Goal: Task Accomplishment & Management: Manage account settings

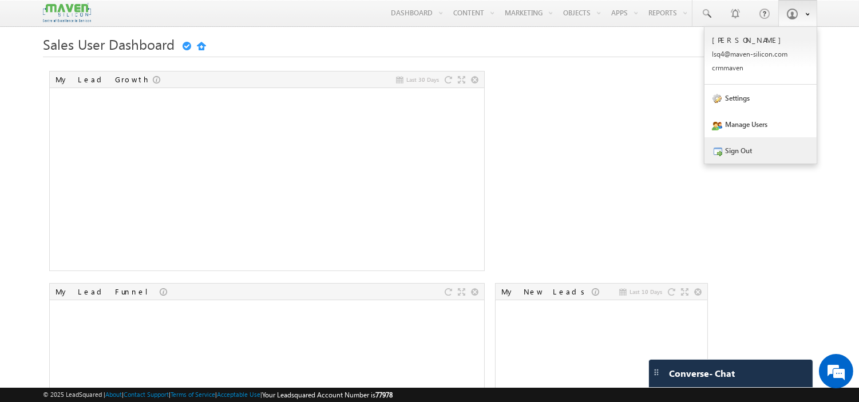
click at [763, 150] on link "Sign Out" at bounding box center [760, 150] width 112 height 26
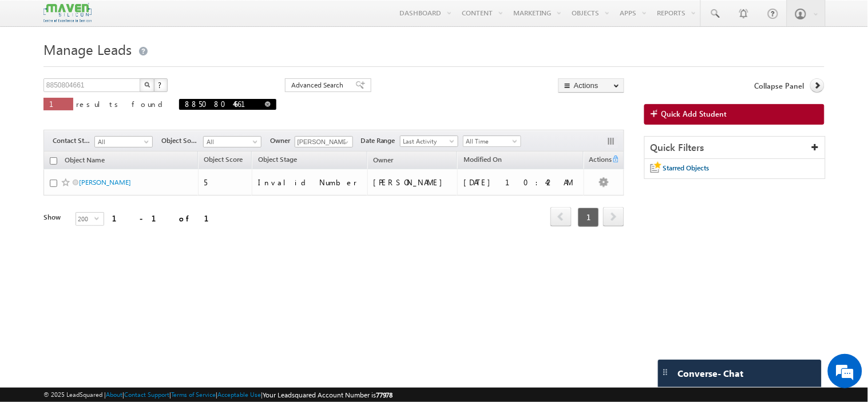
click at [265, 105] on span at bounding box center [268, 104] width 6 height 6
type input "Search Objects"
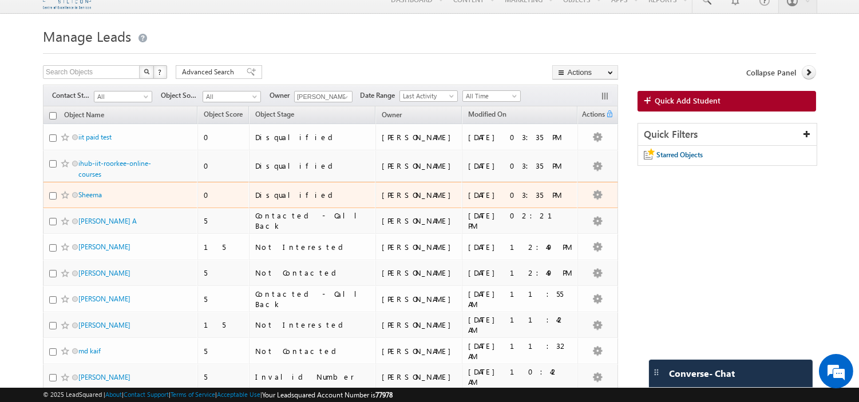
scroll to position [10, 0]
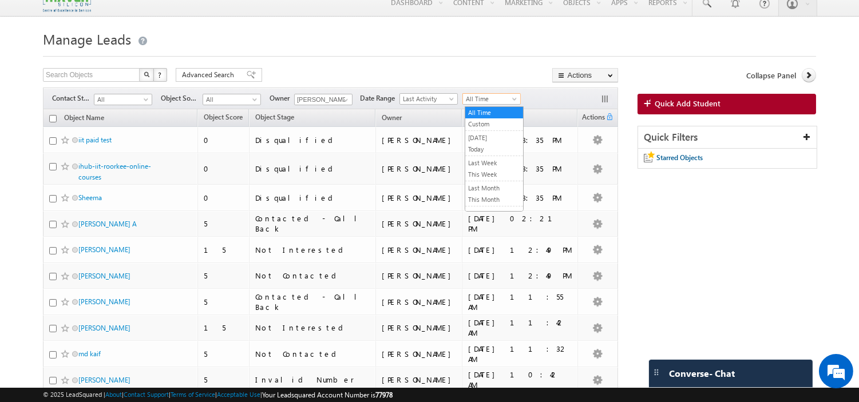
click at [510, 100] on span "All Time" at bounding box center [490, 99] width 54 height 10
click at [499, 204] on link "This Month" at bounding box center [494, 200] width 58 height 10
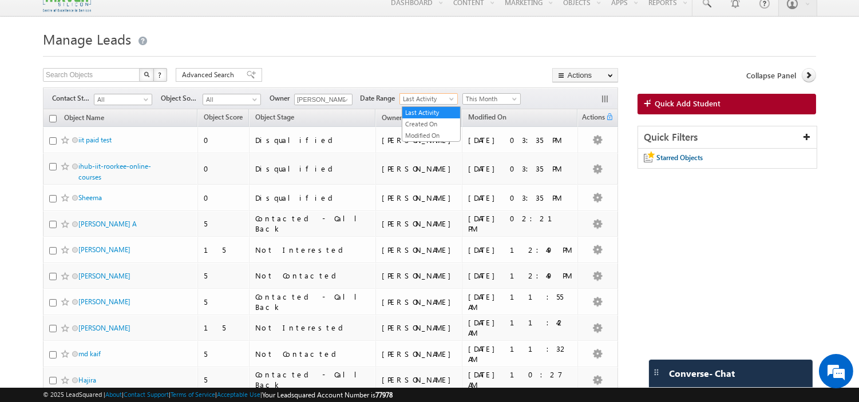
click at [445, 98] on span "Last Activity" at bounding box center [427, 99] width 54 height 10
click at [439, 127] on link "Created On" at bounding box center [431, 124] width 58 height 10
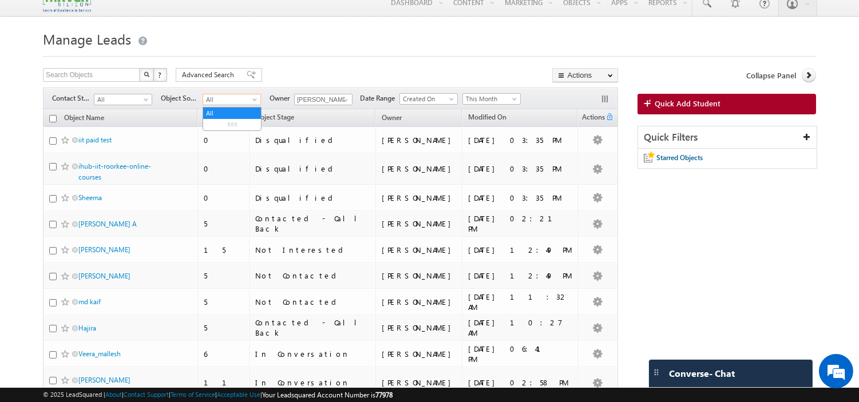
click at [232, 102] on span "All" at bounding box center [230, 99] width 54 height 10
click at [287, 70] on div "Search Objects X ? 231 results found Advanced Search Advanced Search Advanced s…" at bounding box center [330, 76] width 575 height 17
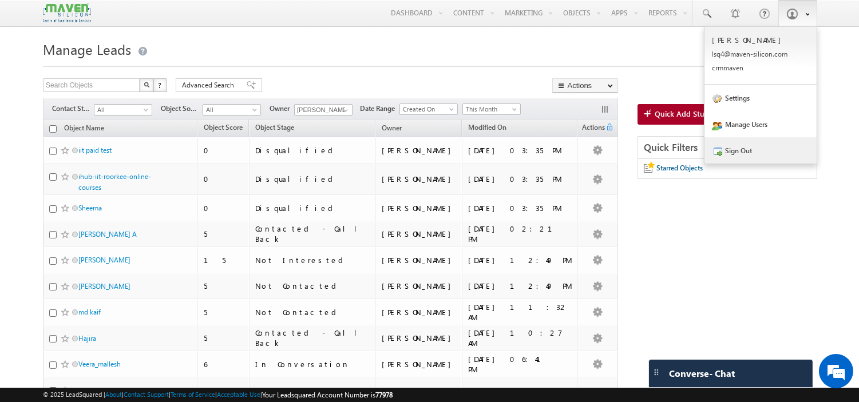
click at [752, 148] on link "Sign Out" at bounding box center [760, 150] width 112 height 26
